Goal: Find specific page/section: Find specific page/section

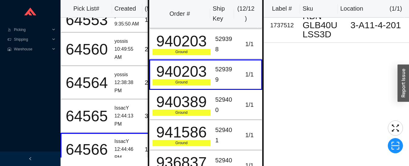
scroll to position [3, 0]
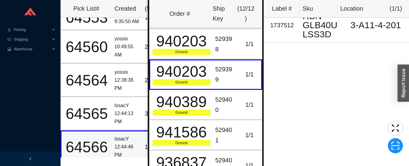
click at [124, 135] on div "IssacY" at bounding box center [126, 139] width 25 height 8
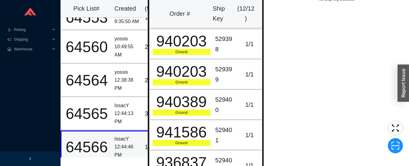
click at [230, 40] on div "529398" at bounding box center [225, 44] width 20 height 20
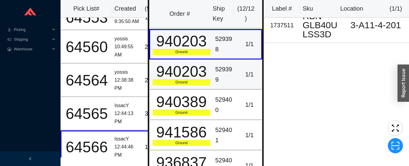
click at [238, 73] on td "1 / 1" at bounding box center [250, 74] width 25 height 30
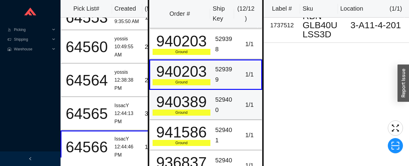
click at [238, 97] on td "1 / 1" at bounding box center [250, 105] width 25 height 30
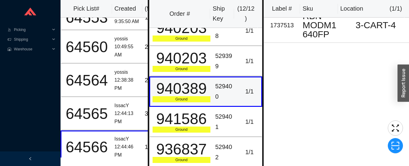
scroll to position [0, 0]
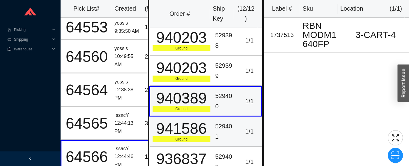
click at [232, 131] on td "529401" at bounding box center [225, 131] width 25 height 30
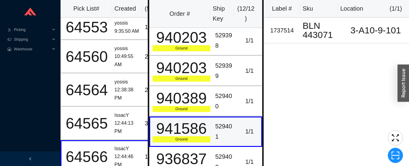
scroll to position [11, 0]
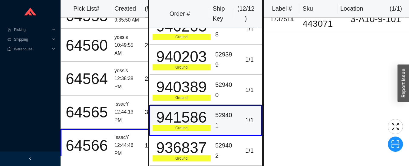
click at [238, 150] on td "1 / 1" at bounding box center [250, 150] width 25 height 30
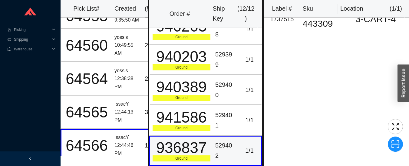
click at [117, 139] on div "IssacY" at bounding box center [126, 137] width 25 height 8
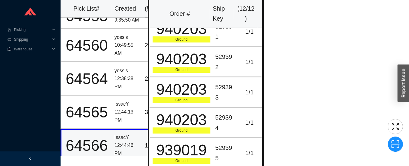
scroll to position [0, 0]
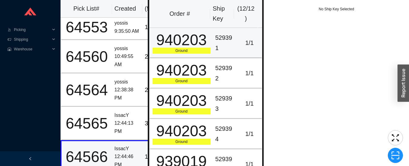
click at [231, 40] on div "529391" at bounding box center [225, 43] width 20 height 20
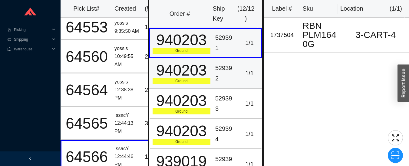
click at [238, 71] on td "1 / 1" at bounding box center [250, 73] width 25 height 30
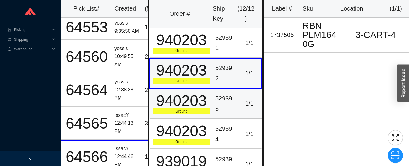
click at [238, 101] on td "1 / 1" at bounding box center [250, 103] width 25 height 30
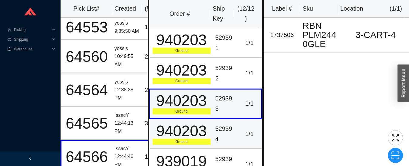
click at [233, 131] on td "529394" at bounding box center [225, 134] width 25 height 30
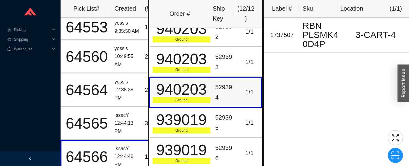
scroll to position [44, 0]
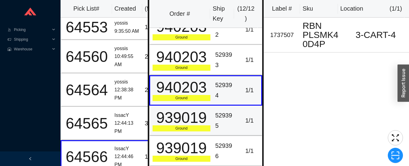
click at [240, 117] on div "1 / 1" at bounding box center [249, 120] width 19 height 10
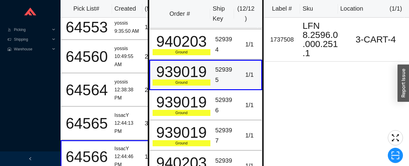
scroll to position [91, 0]
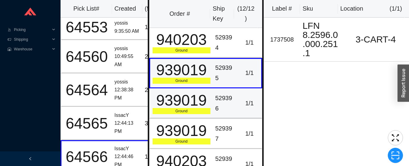
click at [238, 100] on td "1 / 1" at bounding box center [250, 103] width 25 height 30
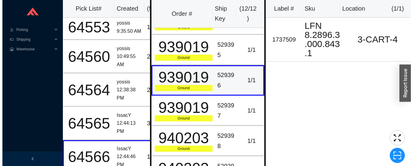
scroll to position [115, 0]
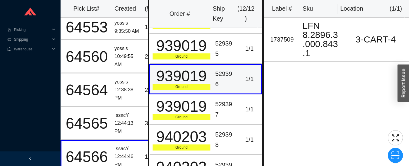
click at [240, 107] on div "1 / 1" at bounding box center [249, 109] width 19 height 10
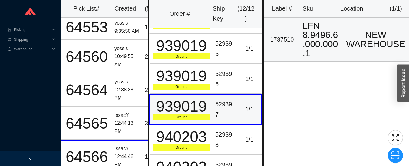
click at [324, 43] on div "LFN 8.9496.6.000.000.1" at bounding box center [321, 39] width 38 height 36
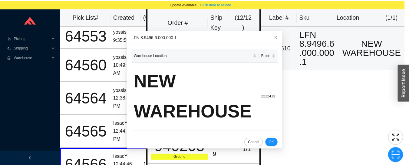
scroll to position [153, 0]
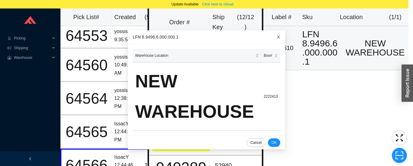
click at [277, 36] on icon "close" at bounding box center [278, 36] width 3 height 3
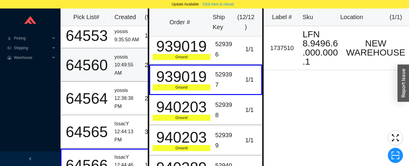
click at [113, 64] on td "yossis 10:49:55 AM" at bounding box center [127, 64] width 30 height 33
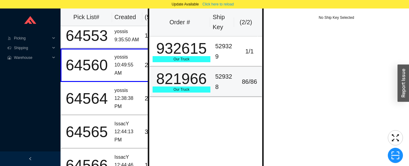
click at [225, 77] on div "529328" at bounding box center [225, 81] width 20 height 20
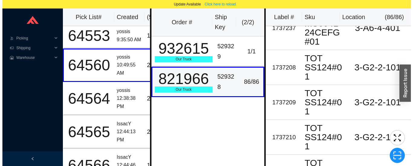
scroll to position [2460, 0]
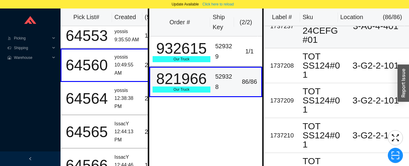
click at [342, 48] on td "3-A6-4-401" at bounding box center [375, 26] width 67 height 44
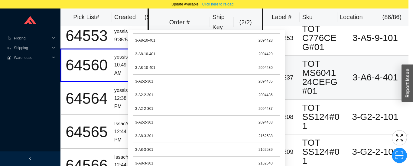
scroll to position [149, 0]
